Goal: Task Accomplishment & Management: Complete application form

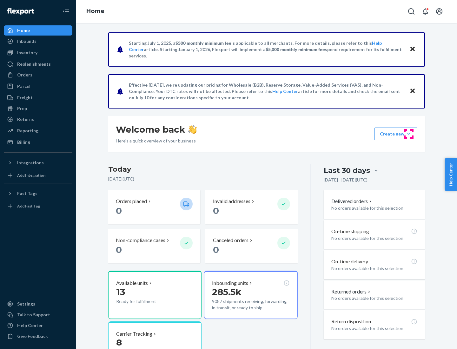
click at [409, 134] on button "Create new Create new inbound Create new order Create new product" at bounding box center [396, 134] width 43 height 13
click at [38, 41] on div "Inbounds" at bounding box center [37, 41] width 67 height 9
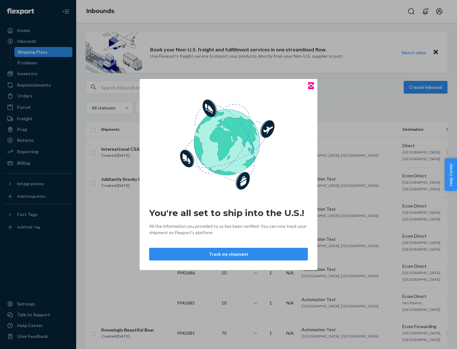
click at [311, 86] on icon "Close" at bounding box center [311, 85] width 3 height 3
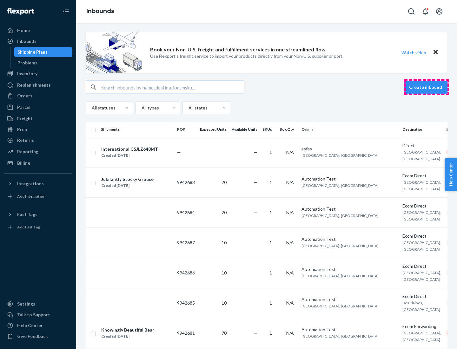
click at [427, 87] on button "Create inbound" at bounding box center [426, 87] width 44 height 13
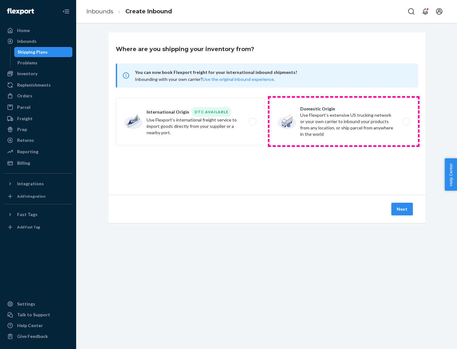
click at [344, 122] on label "Domestic Origin Use Flexport’s extensive US trucking network or your own carrie…" at bounding box center [344, 122] width 149 height 48
click at [406, 122] on input "Domestic Origin Use Flexport’s extensive US trucking network or your own carrie…" at bounding box center [408, 122] width 4 height 4
radio input "true"
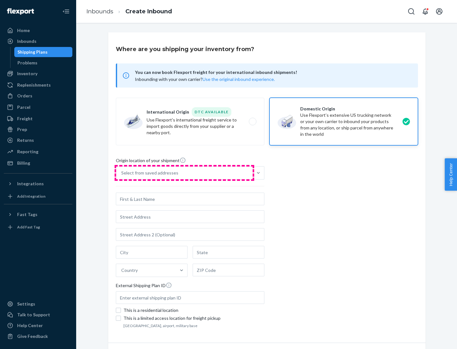
click at [184, 173] on div "Select from saved addresses" at bounding box center [184, 173] width 137 height 13
click at [122, 173] on input "Select from saved addresses" at bounding box center [121, 173] width 1 height 6
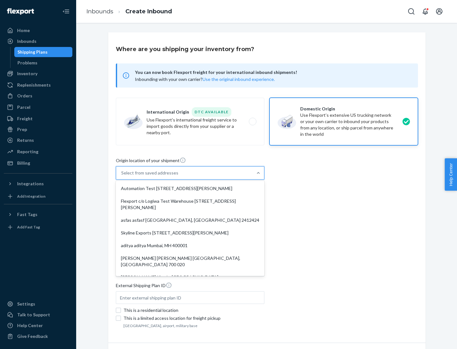
scroll to position [3, 0]
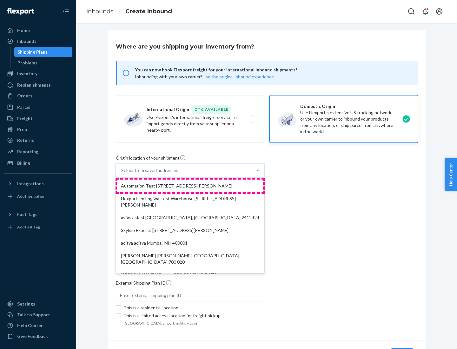
click at [190, 186] on div "Automation Test [STREET_ADDRESS][PERSON_NAME]" at bounding box center [190, 186] width 146 height 13
click at [122, 174] on input "option Automation Test [STREET_ADDRESS][PERSON_NAME]. 9 results available. Use …" at bounding box center [121, 170] width 1 height 6
type input "Automation Test"
type input "9th Floor"
type input "[GEOGRAPHIC_DATA]"
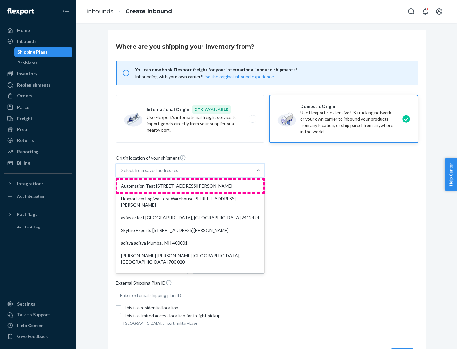
type input "CA"
type input "94104"
type input "[STREET_ADDRESS][PERSON_NAME]"
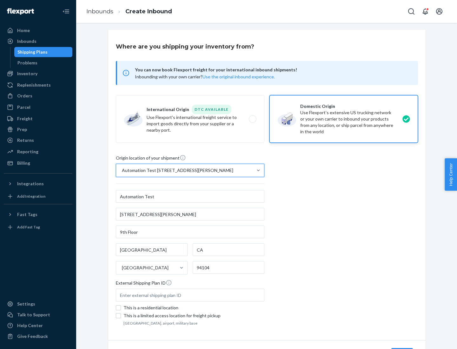
scroll to position [37, 0]
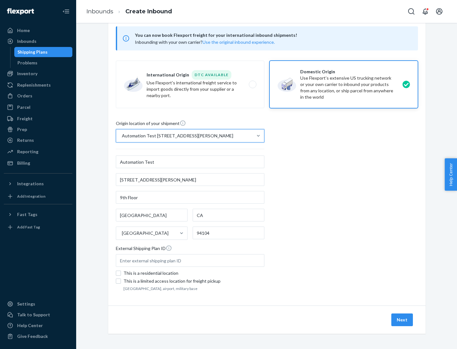
click at [403, 320] on button "Next" at bounding box center [402, 320] width 22 height 13
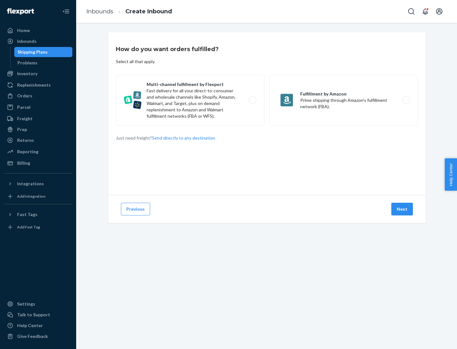
click at [190, 100] on label "Multi-channel fulfillment by Flexport Fast delivery for all your direct-to-cons…" at bounding box center [190, 100] width 149 height 51
click at [252, 100] on input "Multi-channel fulfillment by Flexport Fast delivery for all your direct-to-cons…" at bounding box center [254, 100] width 4 height 4
radio input "true"
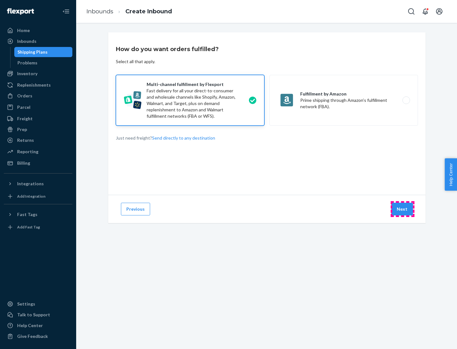
click at [403, 209] on button "Next" at bounding box center [402, 209] width 22 height 13
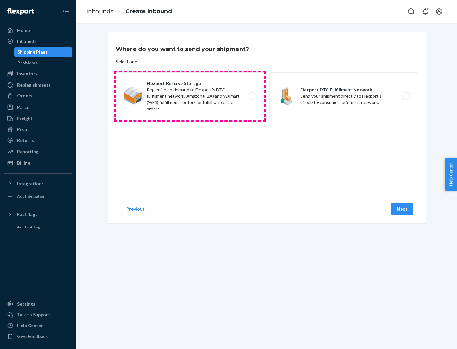
click at [190, 96] on label "Flexport Reserve Storage Replenish on demand to Flexport's DTC fulfillment netw…" at bounding box center [190, 96] width 149 height 48
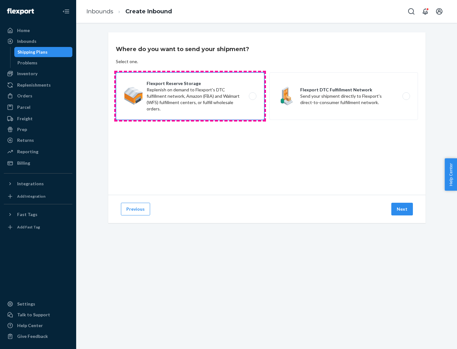
click at [252, 96] on input "Flexport Reserve Storage Replenish on demand to Flexport's DTC fulfillment netw…" at bounding box center [254, 96] width 4 height 4
radio input "true"
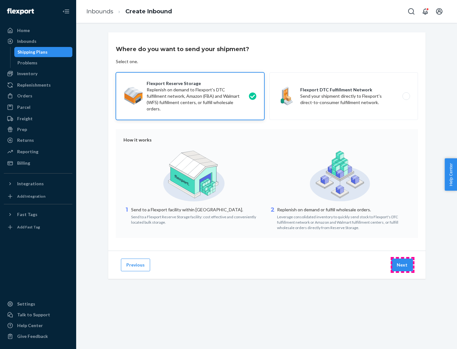
click at [403, 265] on button "Next" at bounding box center [402, 265] width 22 height 13
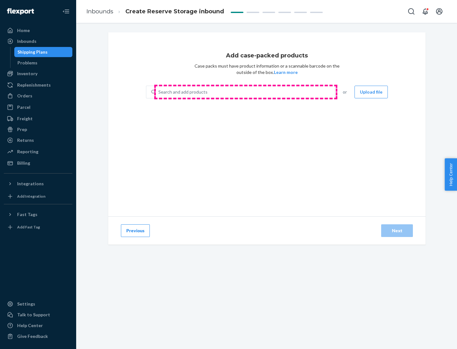
click at [246, 92] on div "Search and add products" at bounding box center [245, 91] width 179 height 11
click at [159, 92] on input "Search and add products" at bounding box center [158, 92] width 1 height 6
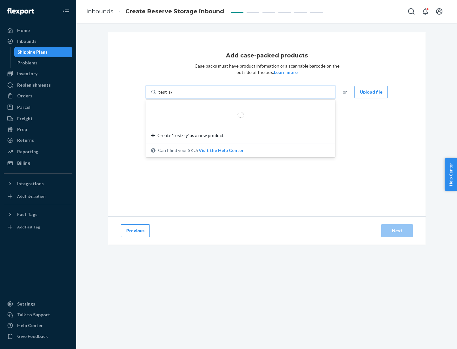
type input "test-syn"
click at [238, 107] on div "test - syn - test" at bounding box center [238, 107] width 174 height 6
click at [175, 95] on input "test-syn" at bounding box center [166, 92] width 17 height 6
type input "1"
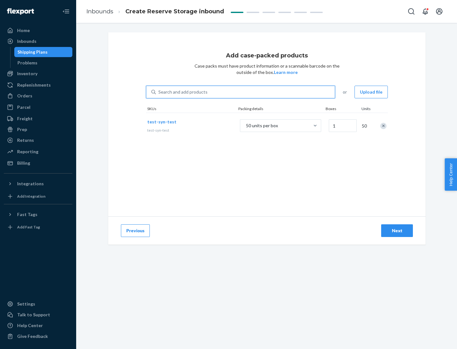
click at [397, 231] on div "Next" at bounding box center [397, 231] width 21 height 6
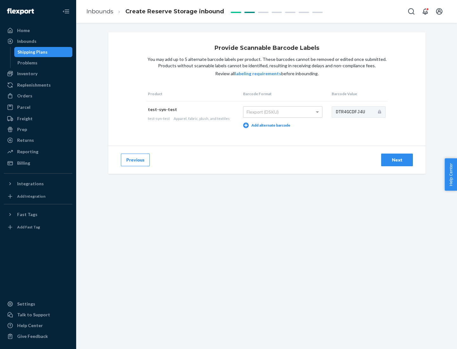
click at [397, 160] on div "Next" at bounding box center [397, 160] width 21 height 6
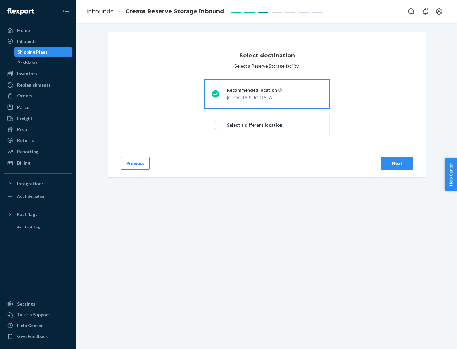
click at [397, 163] on div "Next" at bounding box center [397, 163] width 21 height 6
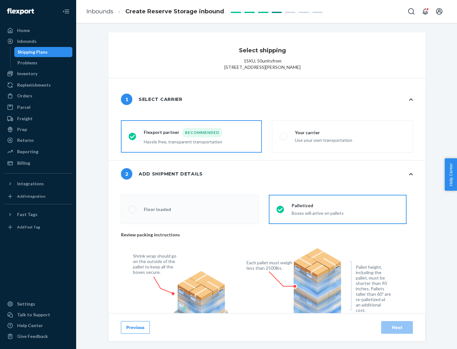
radio input "false"
type input "1"
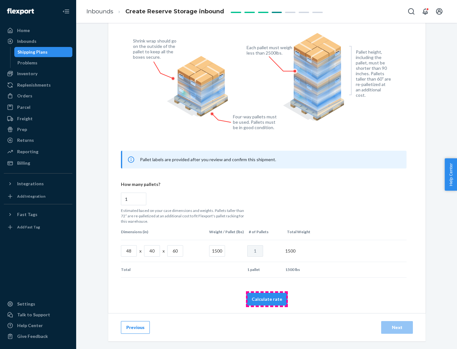
click at [267, 299] on button "Calculate rate" at bounding box center [266, 299] width 41 height 13
radio input "false"
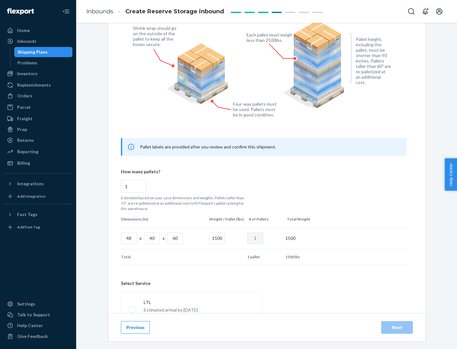
scroll to position [281, 0]
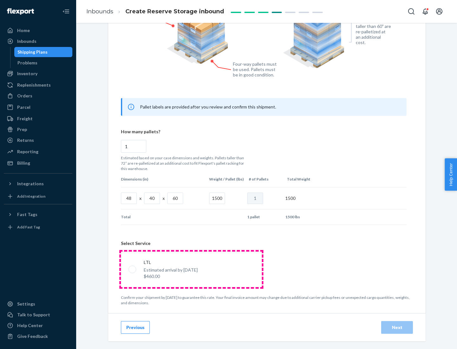
click at [191, 269] on p "Estimated arrival by [DATE]" at bounding box center [171, 270] width 54 height 6
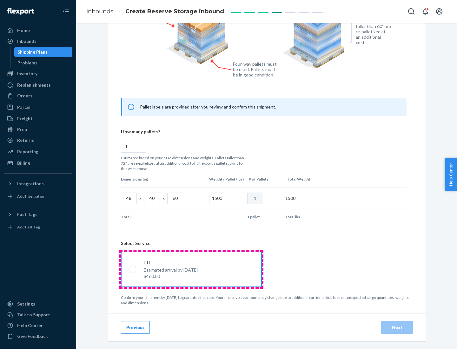
click at [133, 269] on input "LTL Estimated arrival by [DATE] $460.00" at bounding box center [131, 269] width 4 height 4
radio input "true"
radio input "false"
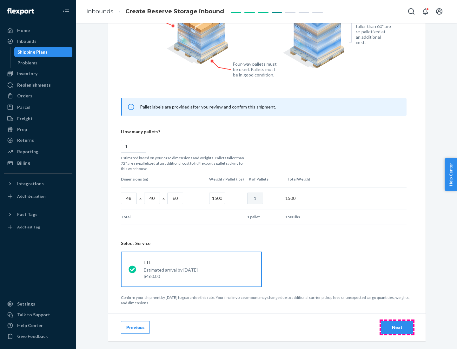
click at [397, 327] on div "Next" at bounding box center [397, 327] width 21 height 6
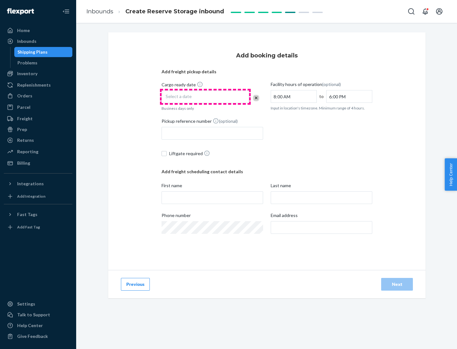
click at [205, 97] on div "Select a date" at bounding box center [206, 96] width 88 height 13
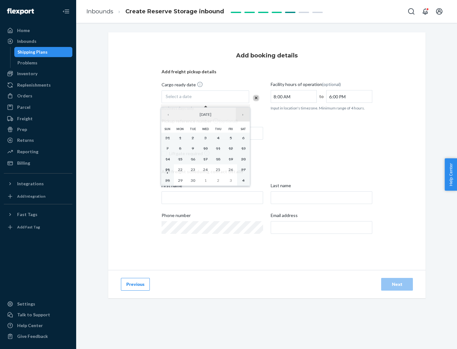
click at [243, 115] on button "›" at bounding box center [243, 115] width 14 height 14
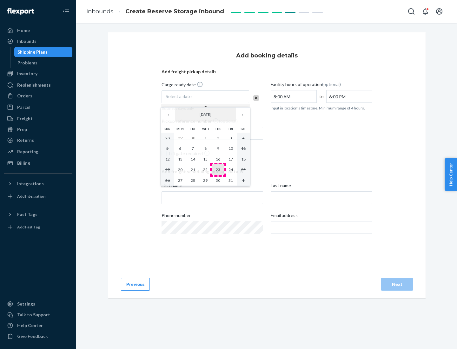
click at [218, 170] on abbr "23" at bounding box center [218, 169] width 4 height 5
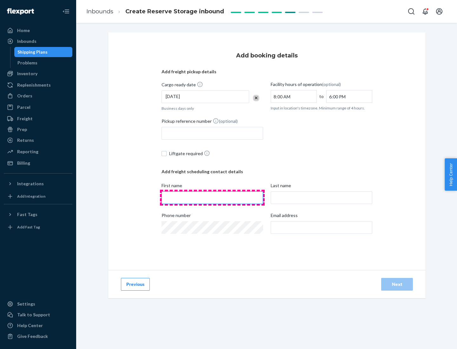
click at [212, 198] on input "First name" at bounding box center [213, 197] width 102 height 13
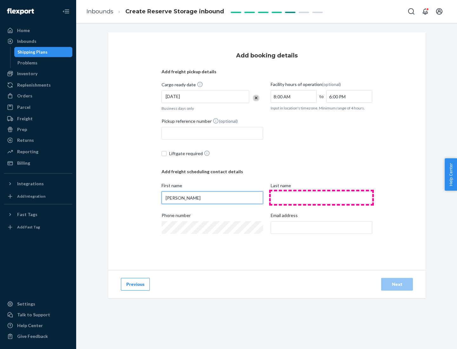
type input "[PERSON_NAME]"
click at [322, 198] on input "Last name" at bounding box center [322, 197] width 102 height 13
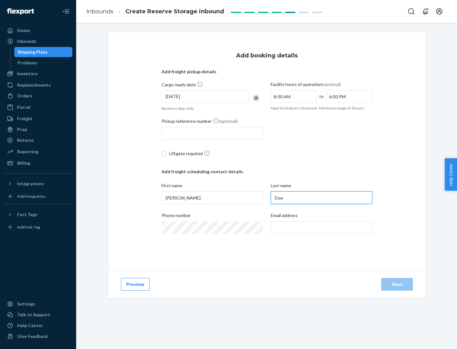
type input "Doe"
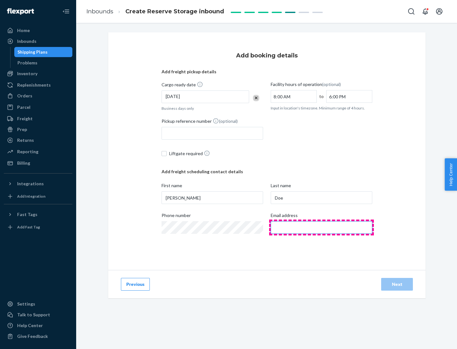
click at [322, 228] on input "Email address" at bounding box center [322, 227] width 102 height 13
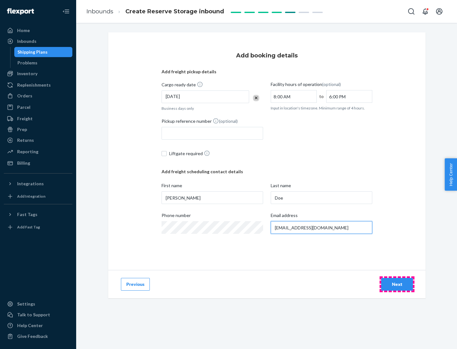
type input "[EMAIL_ADDRESS][DOMAIN_NAME]"
click at [397, 284] on div "Next" at bounding box center [397, 284] width 21 height 6
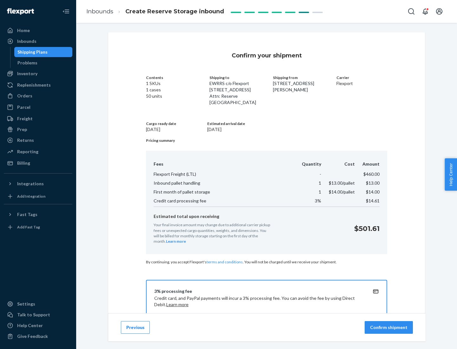
scroll to position [91, 0]
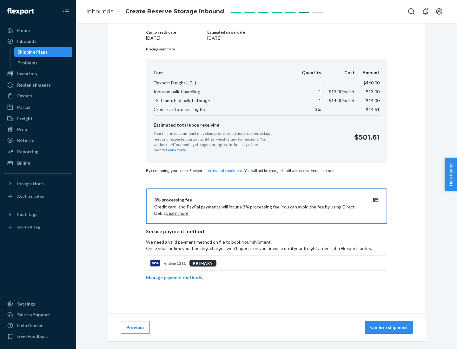
click at [390, 328] on p "Confirm shipment" at bounding box center [388, 327] width 37 height 6
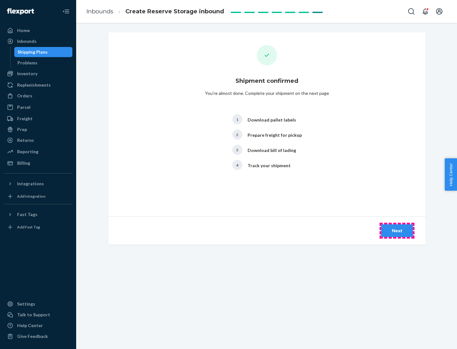
click at [397, 231] on div "Next" at bounding box center [397, 231] width 21 height 6
